Goal: Task Accomplishment & Management: Manage account settings

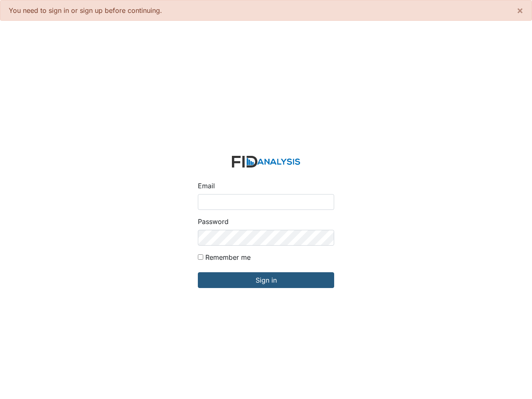
click at [266, 200] on input "Email" at bounding box center [266, 202] width 136 height 16
click at [266, 280] on input "Sign in" at bounding box center [266, 280] width 136 height 16
